Goal: Information Seeking & Learning: Find specific fact

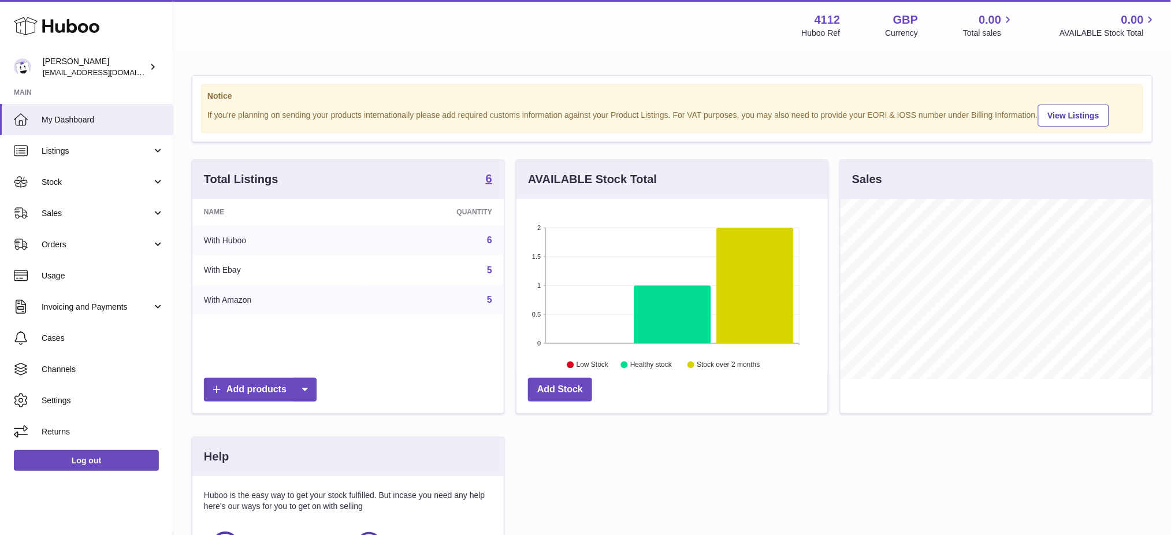
scroll to position [180, 311]
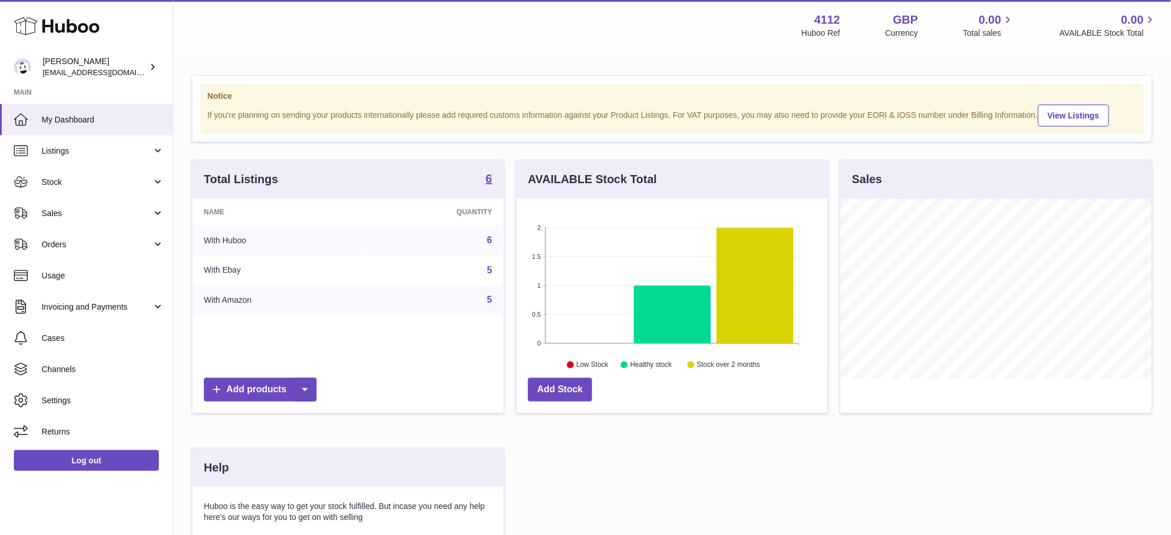
click at [493, 190] on div "Total Listings 6" at bounding box center [347, 179] width 311 height 39
click at [66, 185] on span "Stock" at bounding box center [97, 182] width 110 height 11
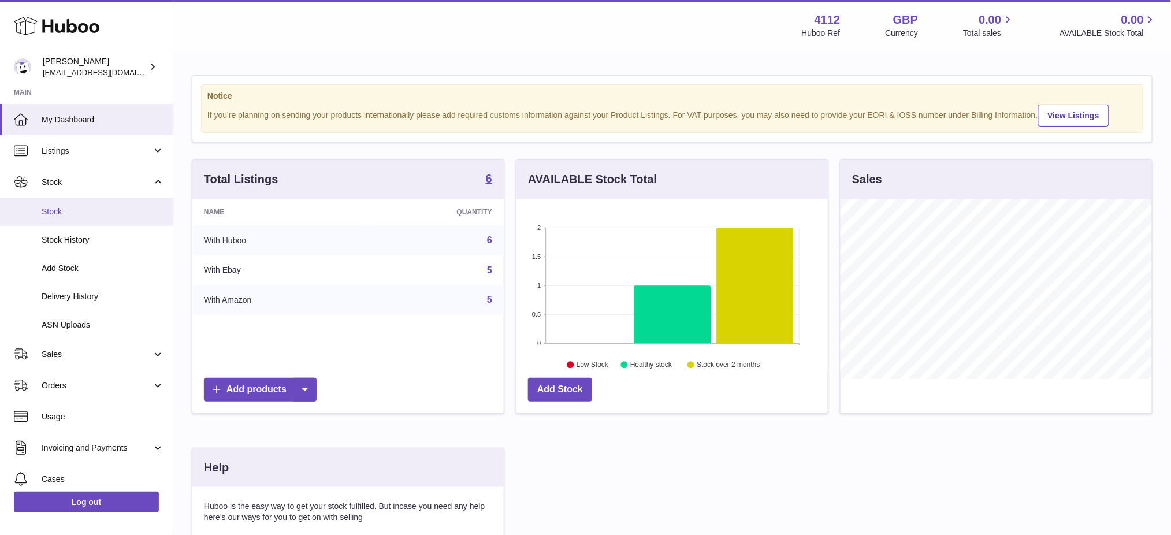
click at [88, 213] on span "Stock" at bounding box center [103, 211] width 122 height 11
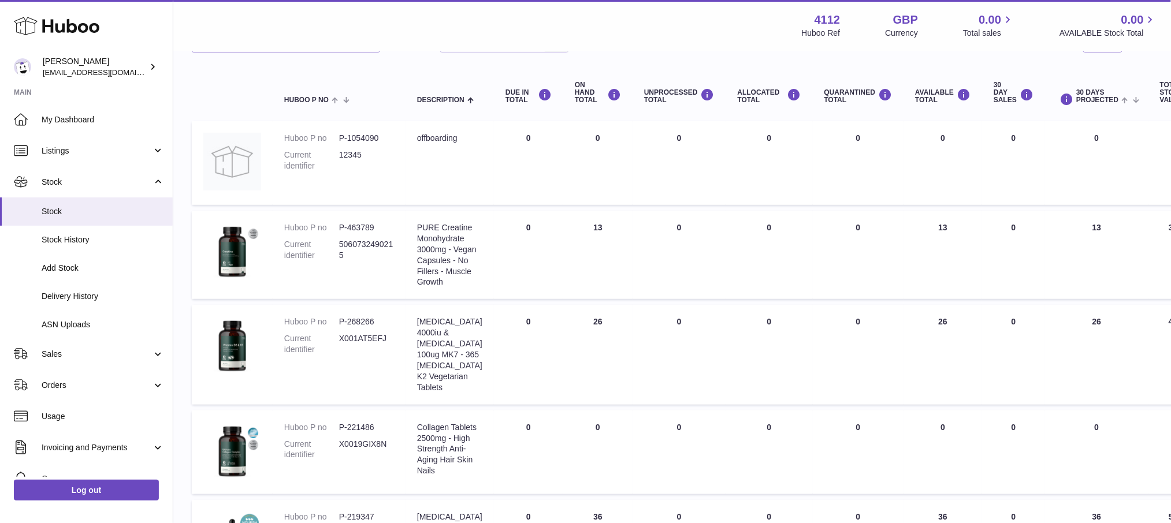
scroll to position [154, 0]
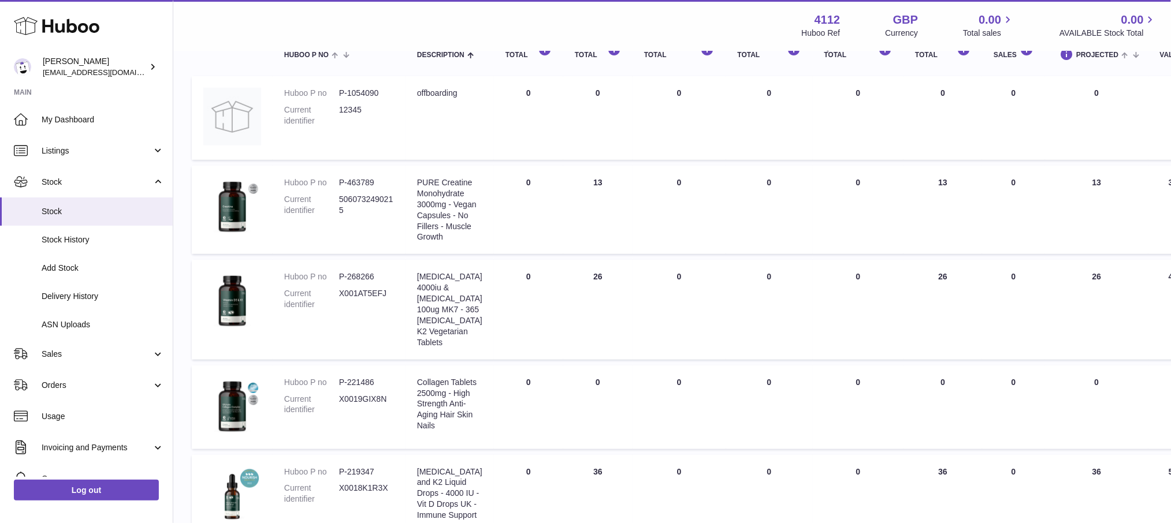
click at [353, 181] on dd "P-463789" at bounding box center [366, 182] width 55 height 11
copy dd "463789"
click at [354, 282] on dd "P-268266" at bounding box center [366, 276] width 55 height 11
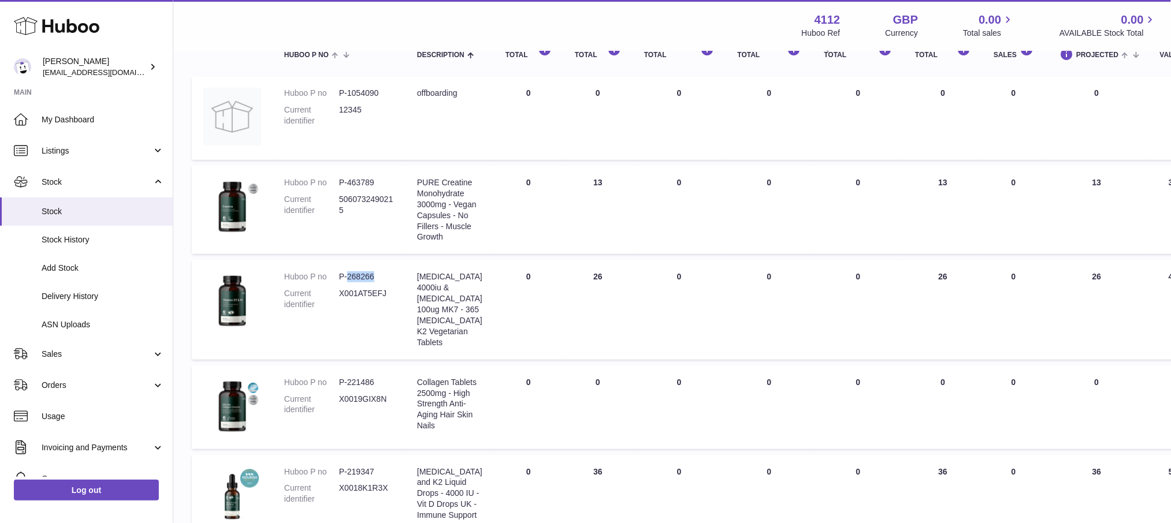
copy dd "268266"
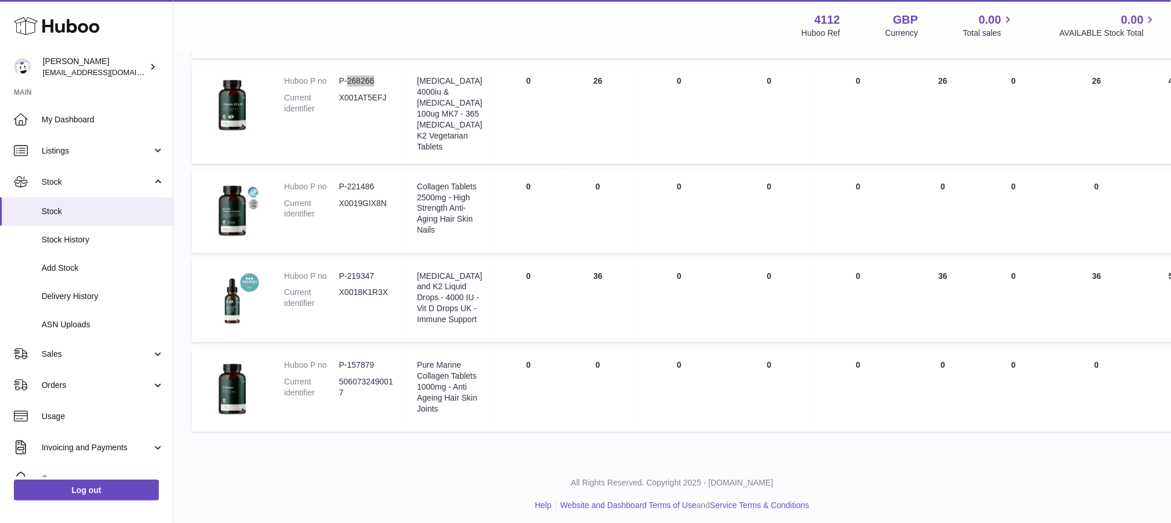
scroll to position [385, 0]
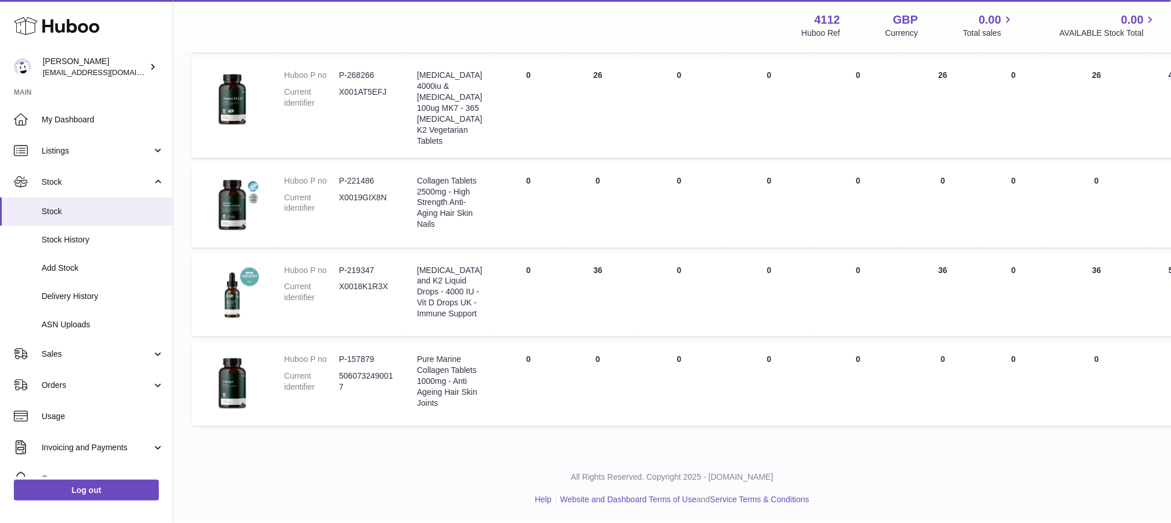
click at [363, 276] on dd "P-219347" at bounding box center [366, 270] width 55 height 11
copy dd "219347"
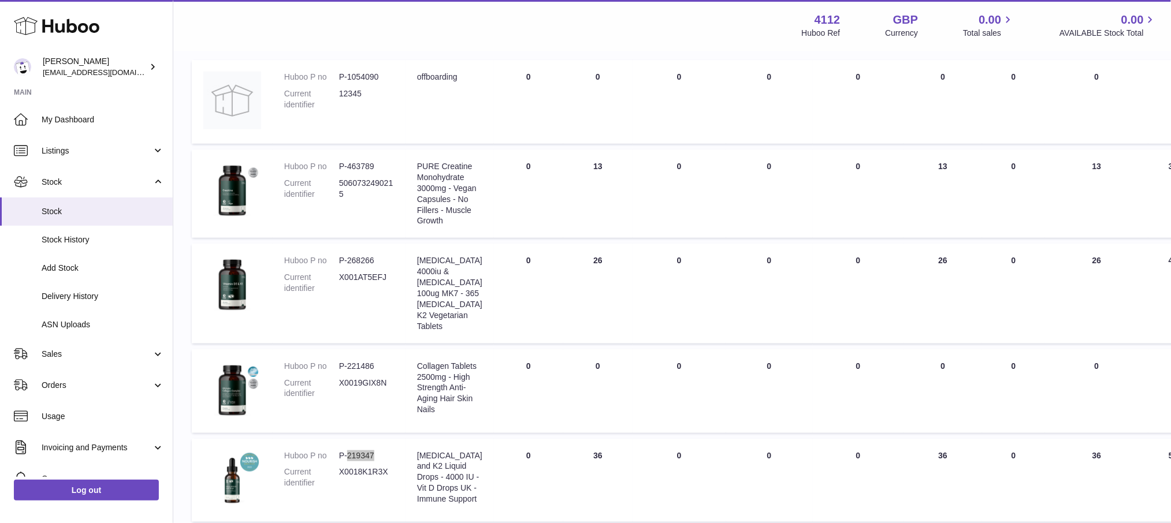
scroll to position [49, 0]
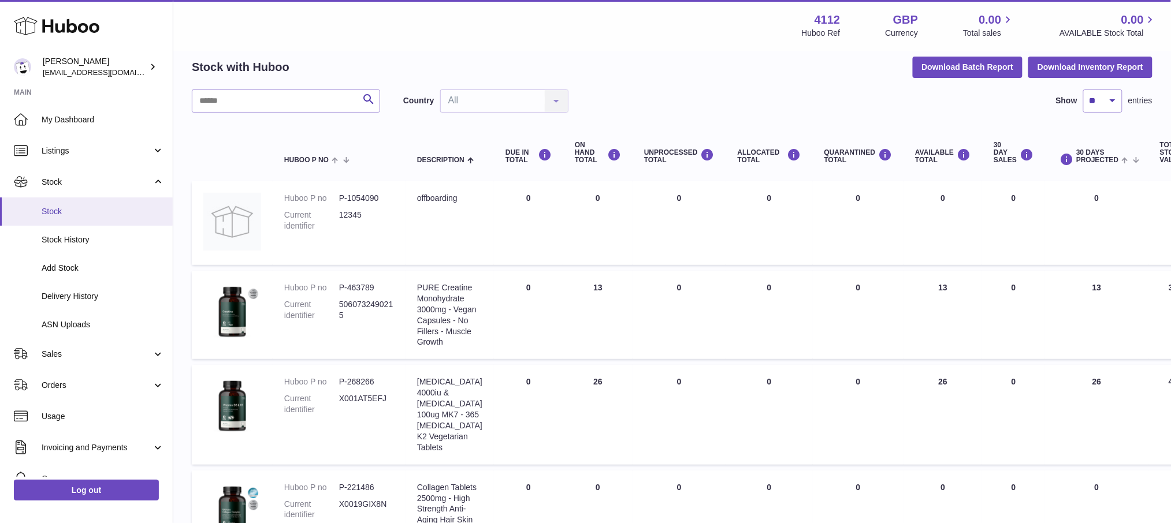
click at [77, 213] on span "Stock" at bounding box center [103, 211] width 122 height 11
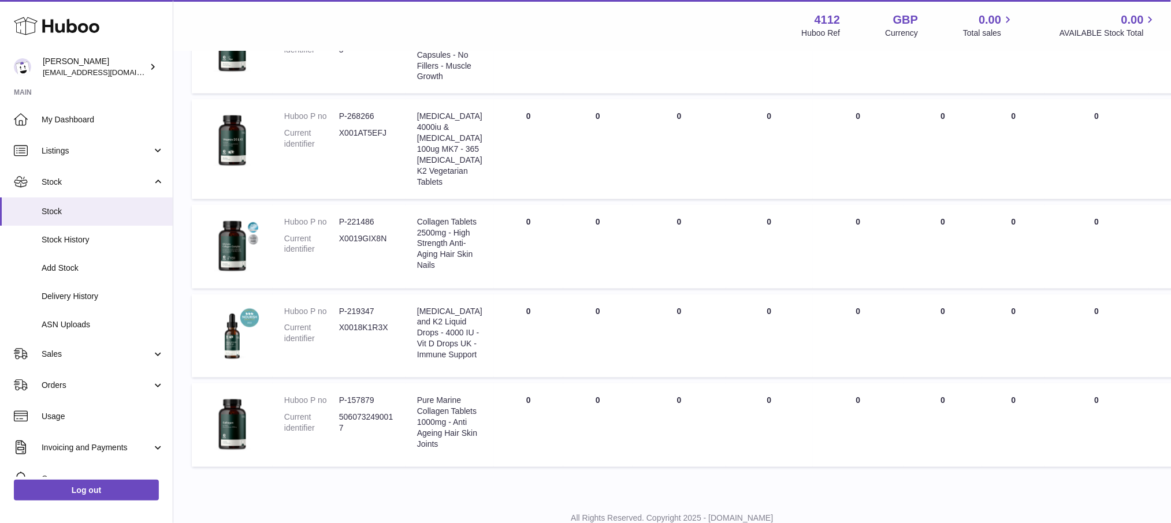
scroll to position [433, 0]
